Goal: Transaction & Acquisition: Purchase product/service

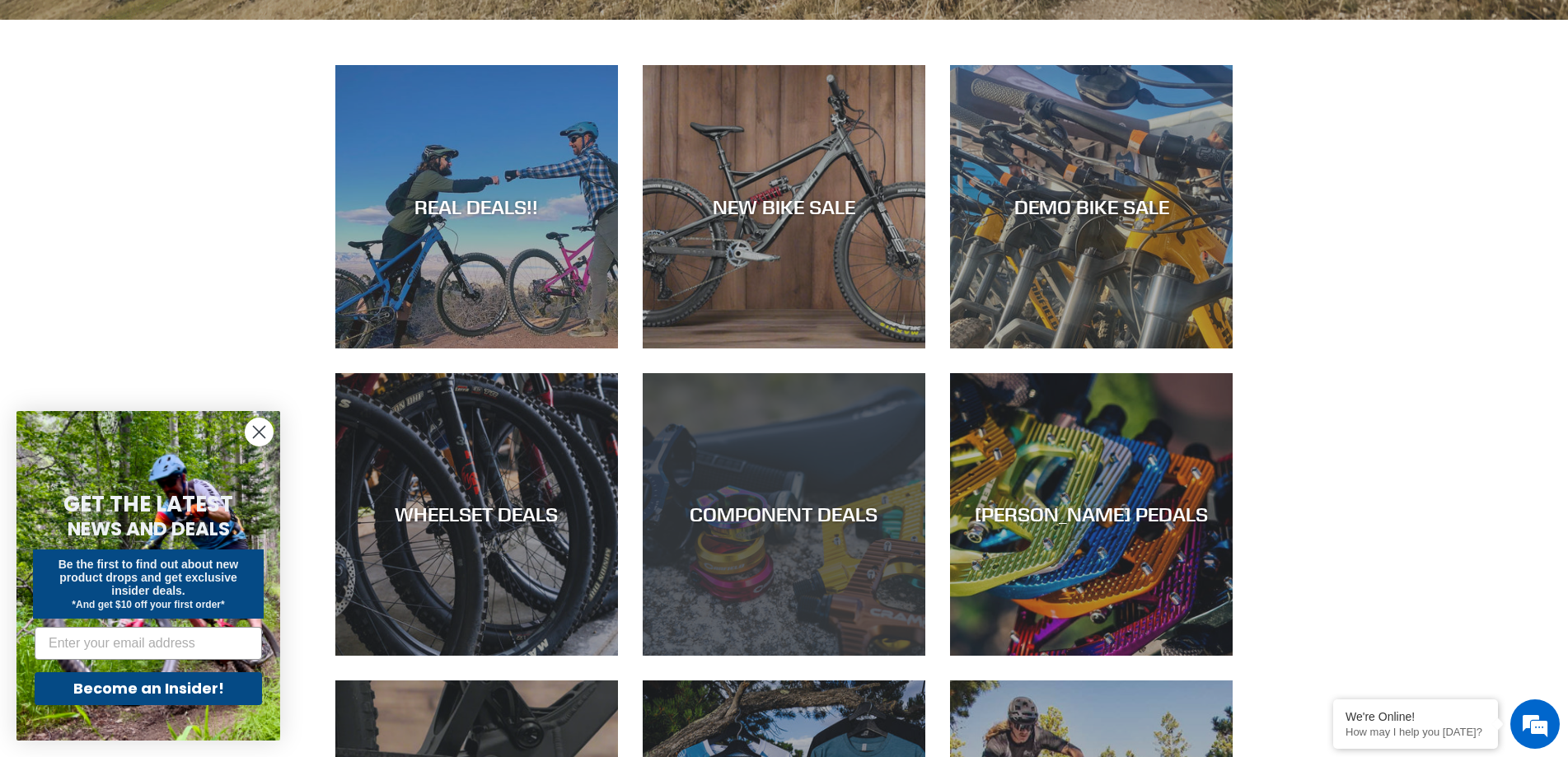
scroll to position [906, 0]
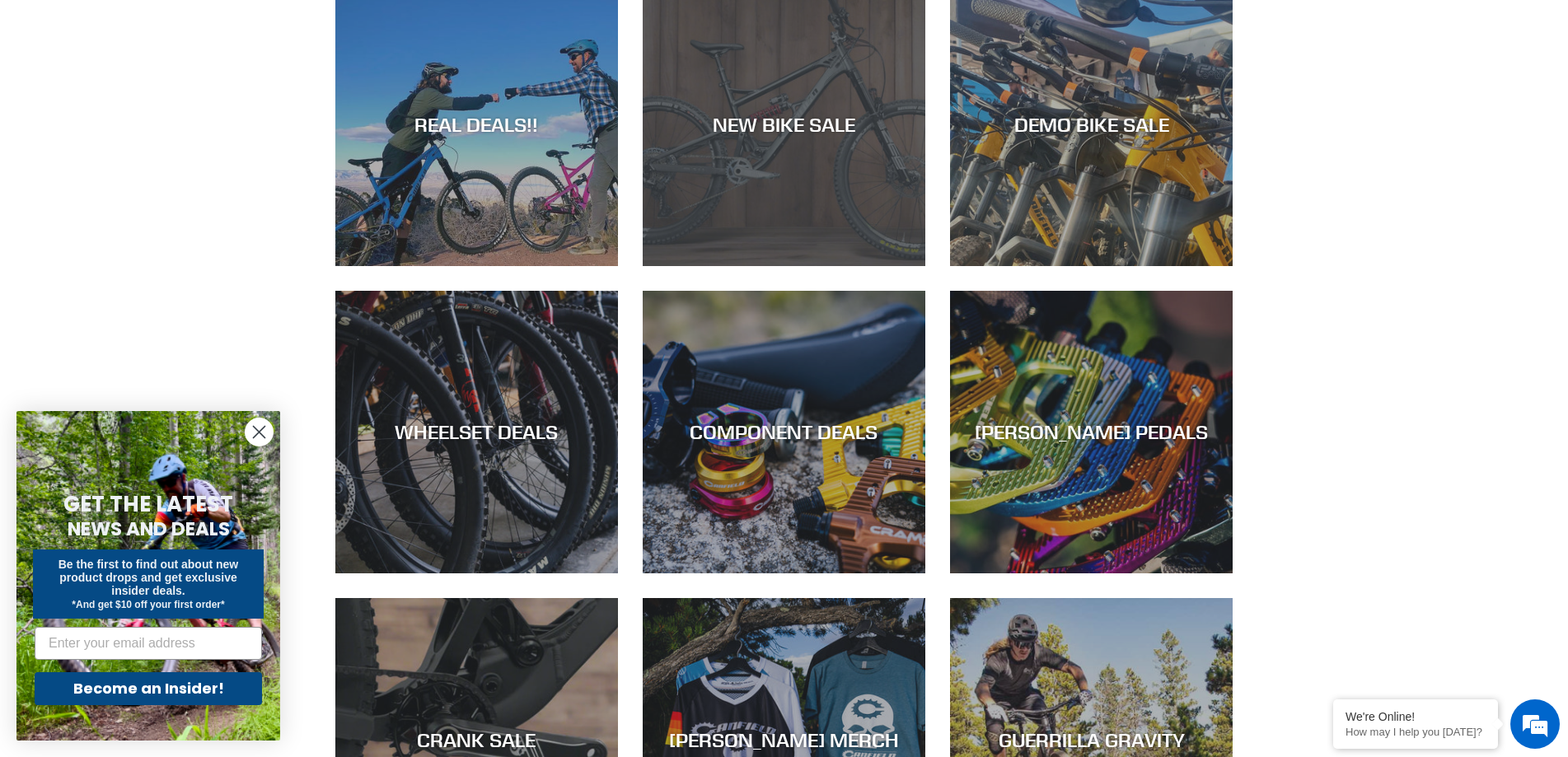
click at [795, 266] on div "NEW BIKE SALE" at bounding box center [783, 266] width 282 height 0
